Goal: Transaction & Acquisition: Book appointment/travel/reservation

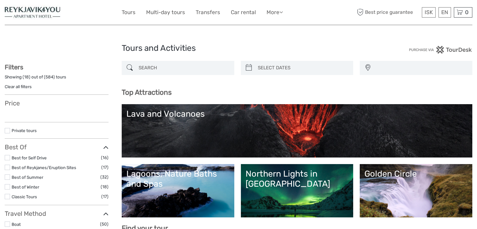
select select
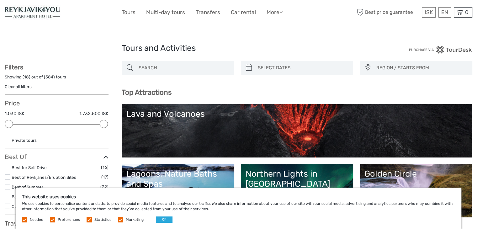
click at [241, 91] on h3 "Top Attractions" at bounding box center [297, 92] width 351 height 8
click at [419, 66] on link "£" at bounding box center [424, 63] width 21 height 11
click at [300, 88] on div "Top Attractions [GEOGRAPHIC_DATA] Northern Lights in [GEOGRAPHIC_DATA] Lagoons,…" at bounding box center [297, 160] width 351 height 144
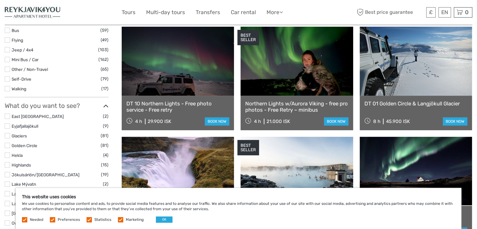
scroll to position [201, 0]
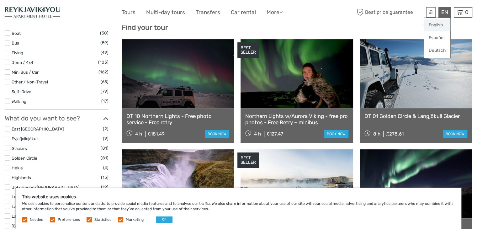
click at [433, 25] on link "English" at bounding box center [437, 24] width 26 height 11
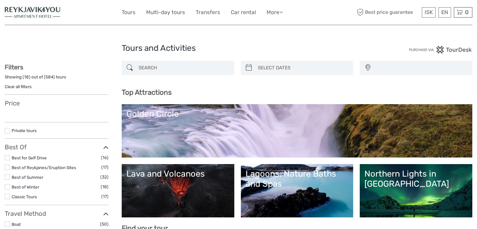
select select
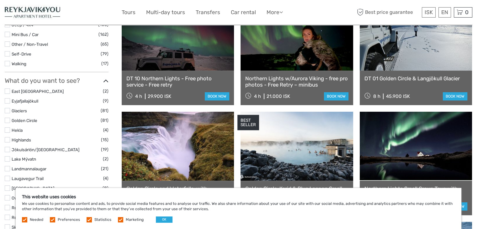
scroll to position [251, 0]
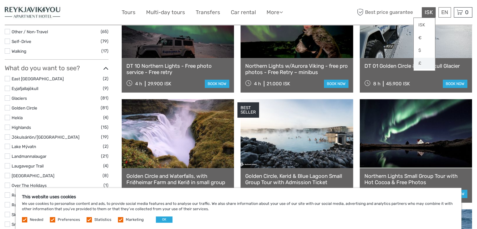
click at [418, 63] on link "£" at bounding box center [424, 63] width 21 height 11
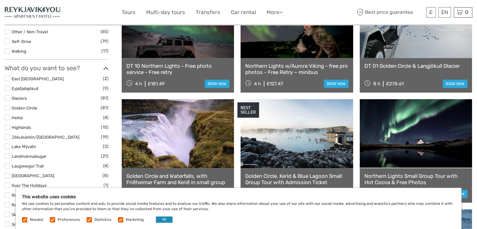
drag, startPoint x: 164, startPoint y: 223, endPoint x: 160, endPoint y: 219, distance: 5.3
click at [160, 219] on div "This website uses cookies We use cookies to personalise content and ads, to pro…" at bounding box center [239, 208] width 446 height 41
click at [160, 219] on button "OK" at bounding box center [164, 219] width 17 height 6
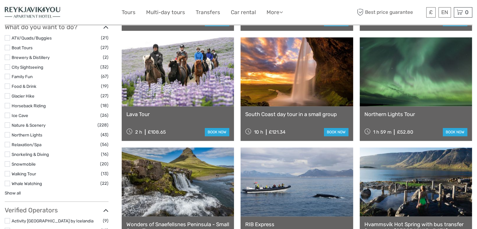
scroll to position [545, 0]
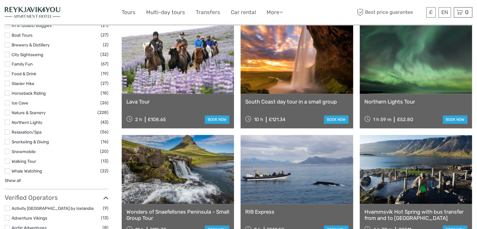
click at [9, 63] on label at bounding box center [7, 63] width 5 height 5
click at [0, 0] on input "checkbox" at bounding box center [0, 0] width 0 height 0
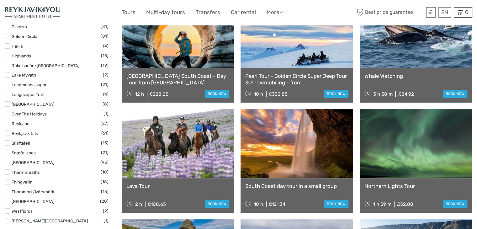
scroll to position [35, 0]
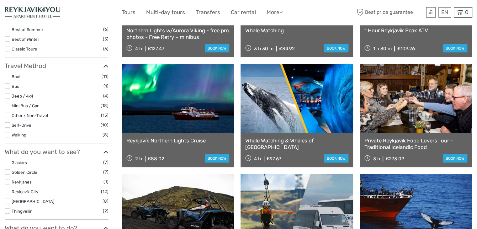
scroll to position [148, 0]
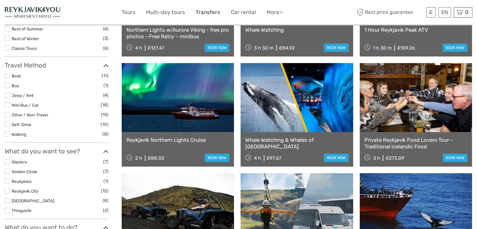
click at [208, 14] on link "Transfers" at bounding box center [208, 12] width 24 height 9
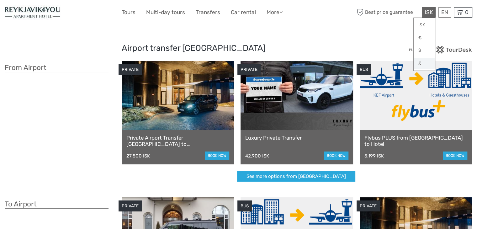
click at [420, 66] on link "£" at bounding box center [424, 63] width 21 height 11
click at [217, 156] on link "book now" at bounding box center [217, 155] width 24 height 8
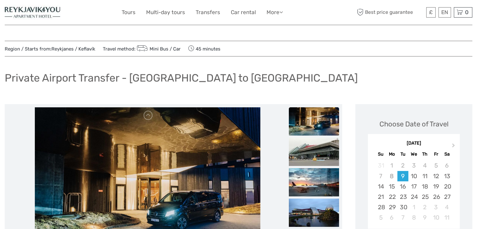
click at [153, 84] on div "Private Airport Transfer - Keflavík airport to Reykjavík" at bounding box center [239, 80] width 468 height 23
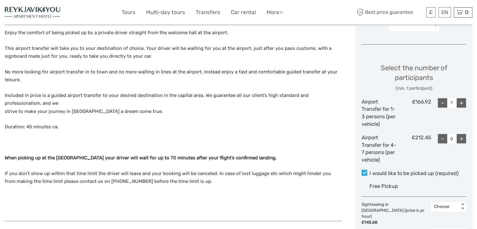
scroll to position [251, 0]
